Goal: Use online tool/utility: Utilize a website feature to perform a specific function

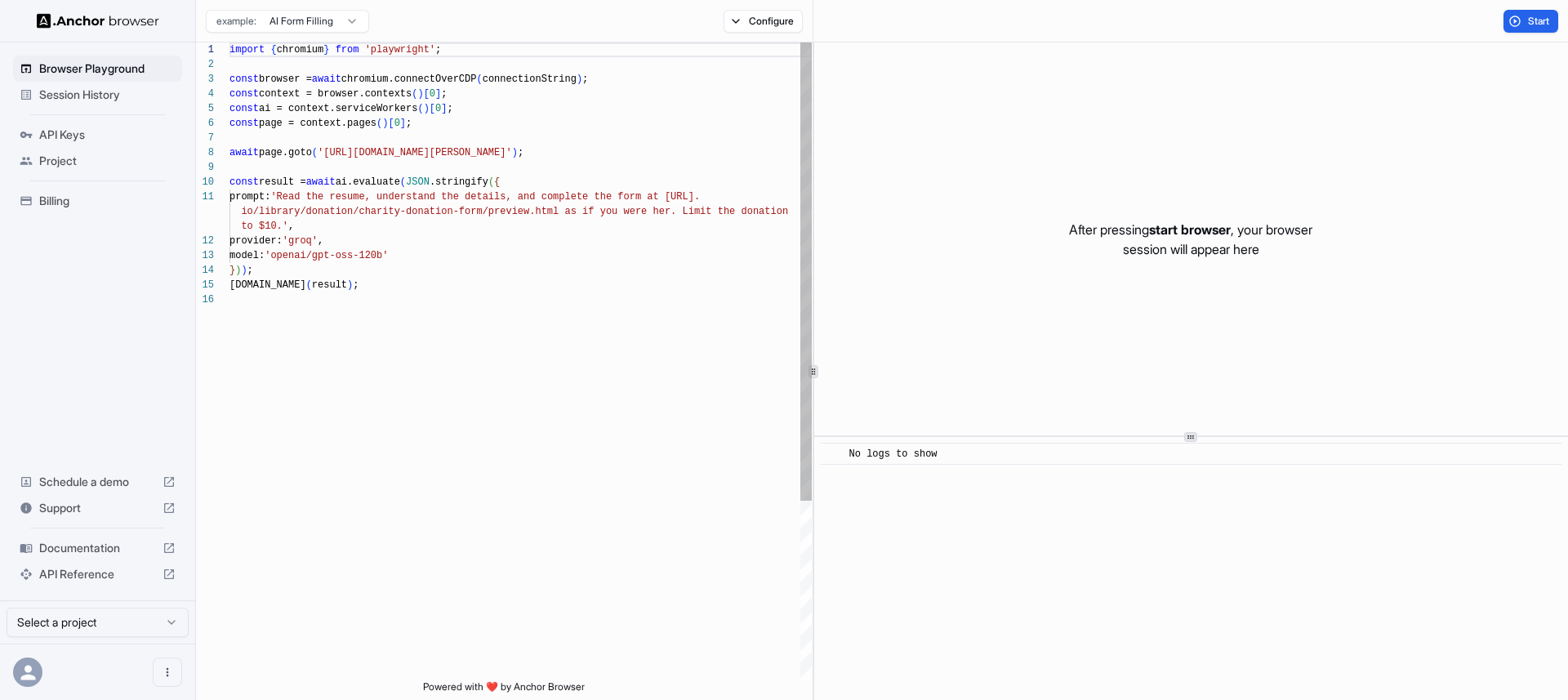
scroll to position [147, 0]
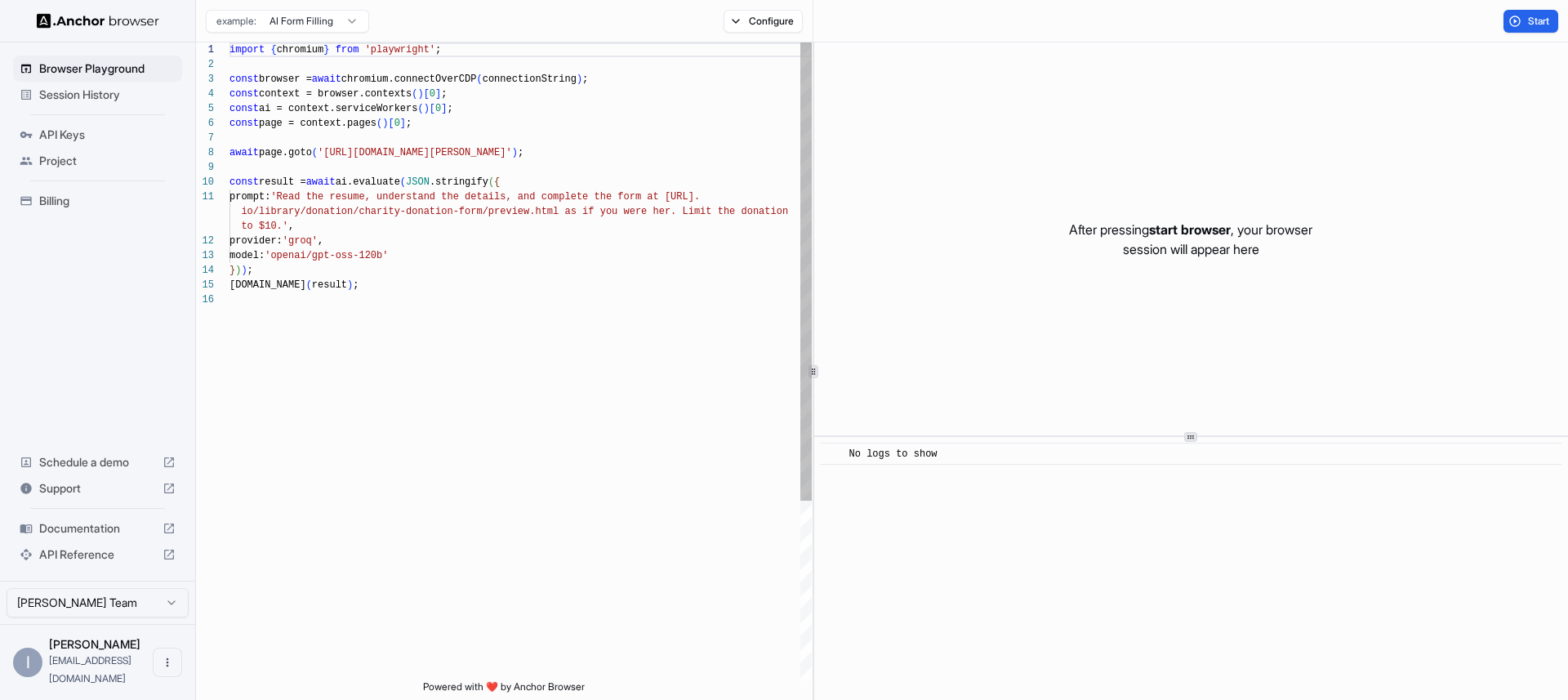
type textarea "**********"
click at [429, 391] on div "import { chromium } from 'playwright' ; const browser = await chromium.connectO…" at bounding box center [520, 487] width 582 height 888
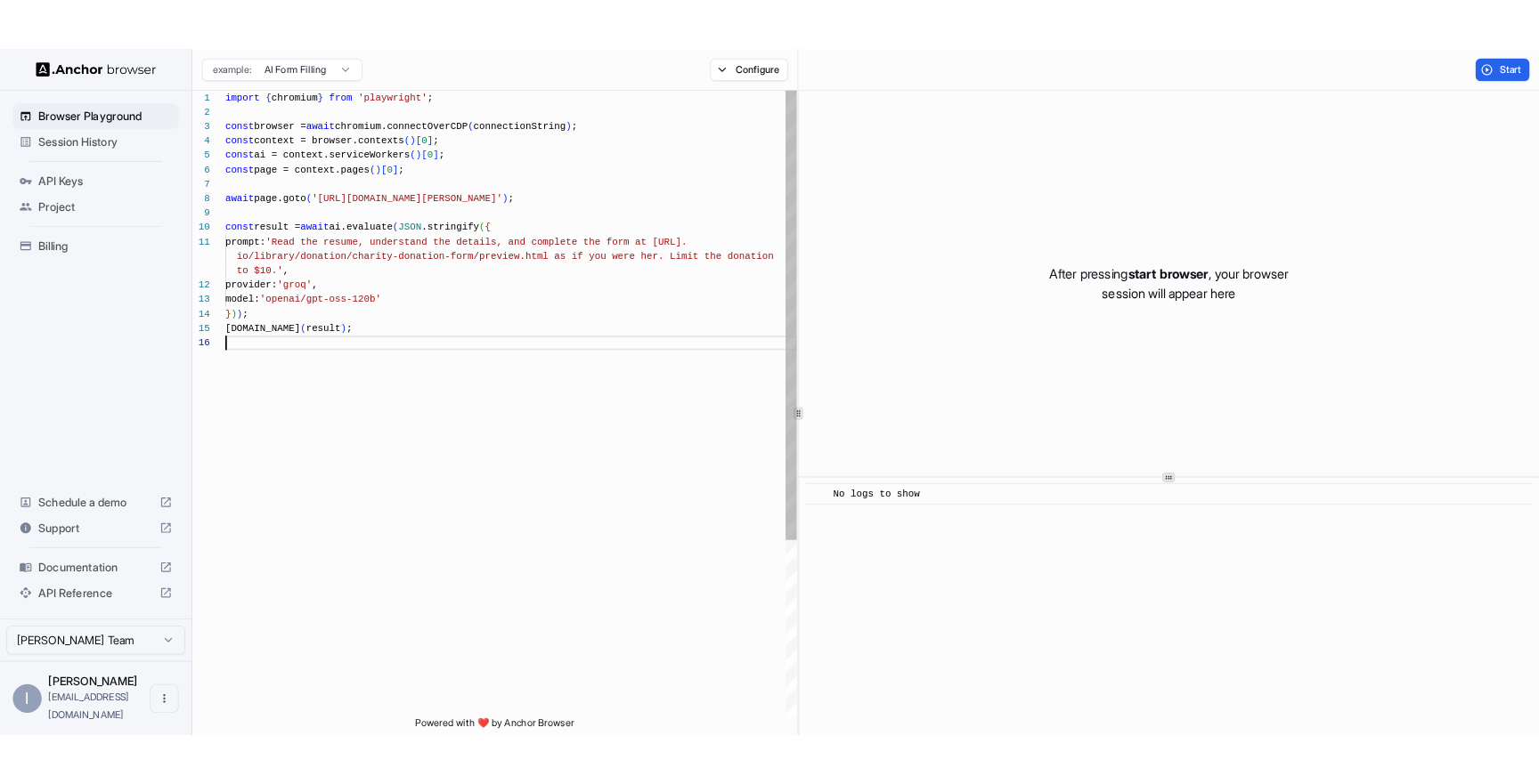
scroll to position [112, 0]
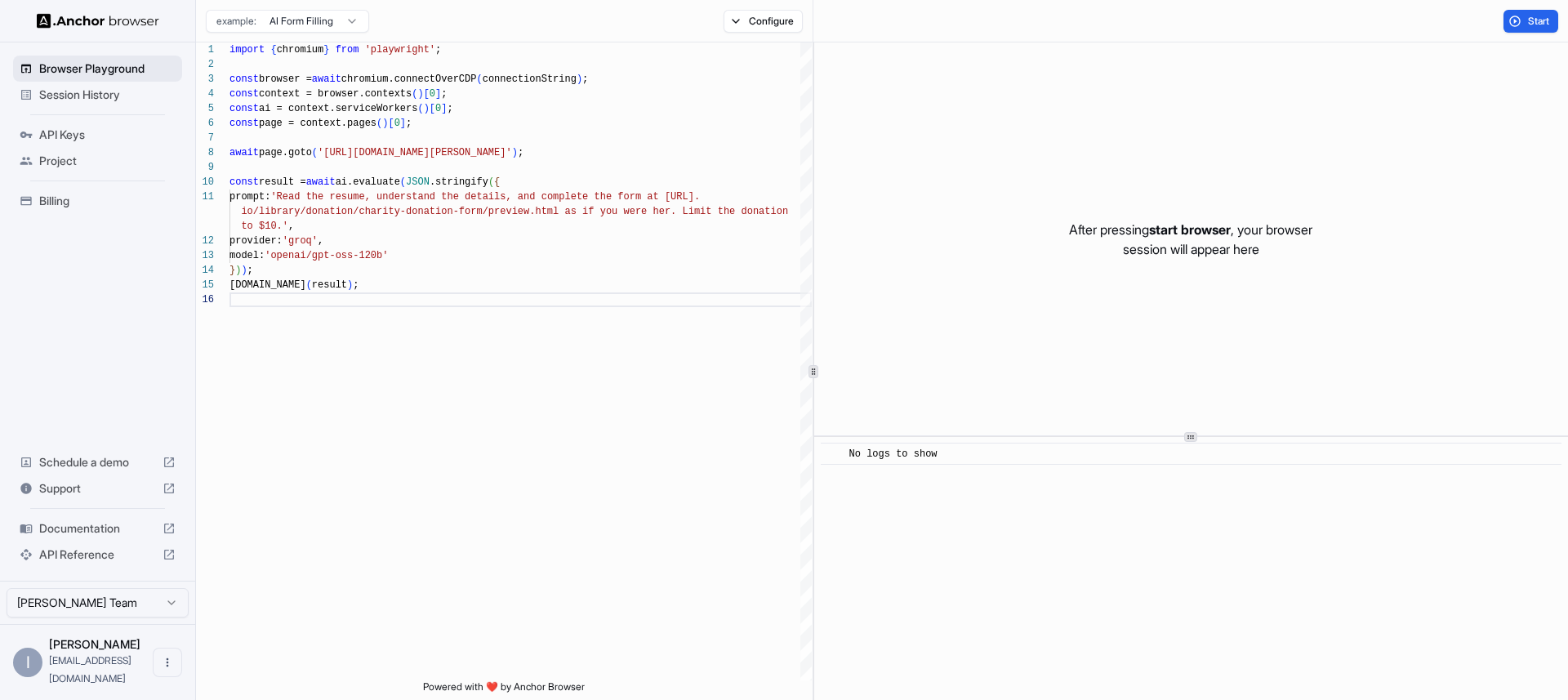
click at [120, 73] on span "Browser Playground" at bounding box center [107, 68] width 136 height 16
click at [436, 299] on div "import { chromium } from 'playwright' ; const browser = await chromium.connectO…" at bounding box center [520, 487] width 582 height 888
click at [327, 23] on html "Browser Playground Session History API Keys Project Billing Schedule a demo Sup…" at bounding box center [784, 350] width 1568 height 700
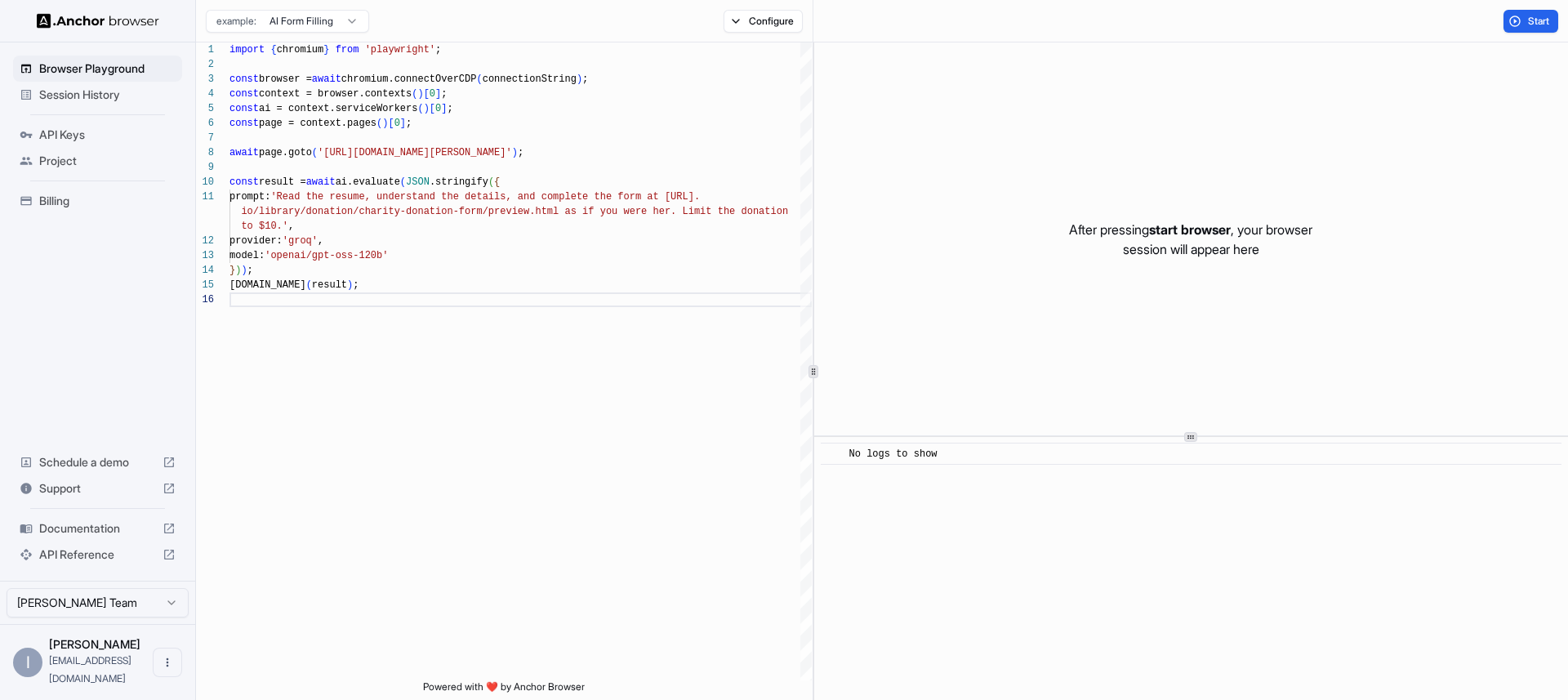
click at [327, 23] on html "Browser Playground Session History API Keys Project Billing Schedule a demo Sup…" at bounding box center [784, 350] width 1568 height 700
click at [584, 378] on div "import { chromium } from 'playwright' ; const browser = await chromium.connectO…" at bounding box center [520, 487] width 582 height 888
